Goal: Check status: Check status

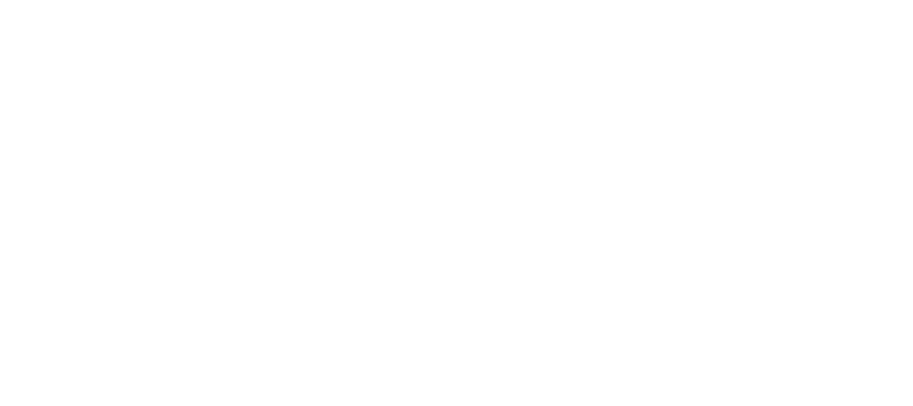
click at [295, 0] on html at bounding box center [456, 0] width 913 height 0
click at [476, 0] on html at bounding box center [456, 0] width 913 height 0
